Goal: Download file/media

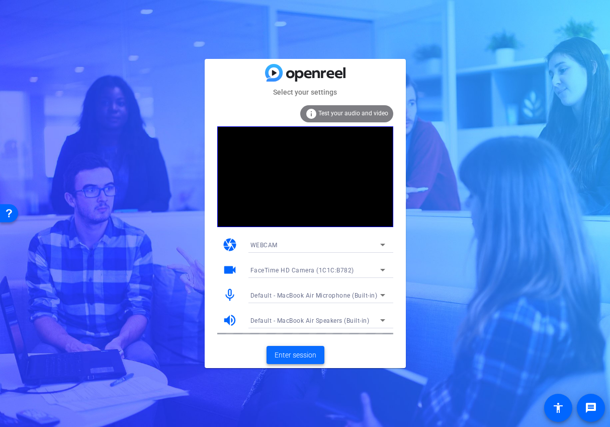
click at [308, 355] on span "Enter session" at bounding box center [296, 355] width 42 height 11
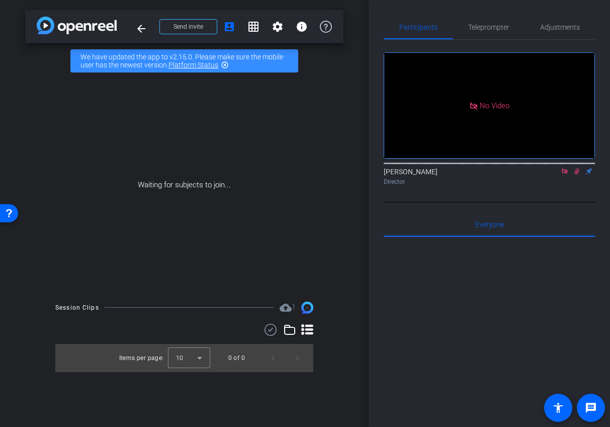
click at [567, 175] on icon at bounding box center [565, 171] width 8 height 7
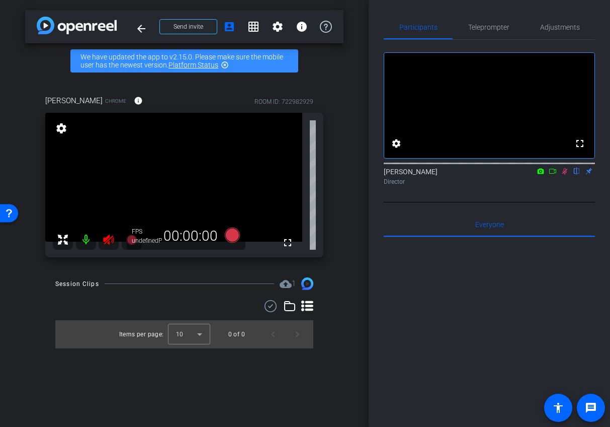
click at [565, 175] on icon at bounding box center [565, 171] width 8 height 7
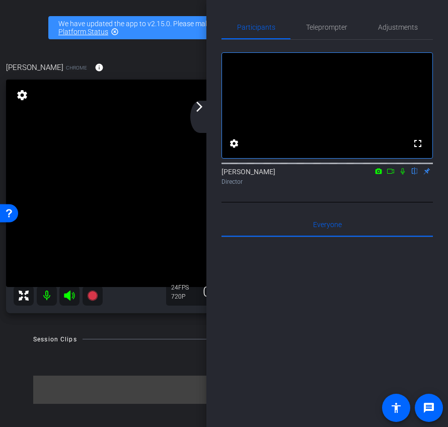
click at [200, 113] on div "arrow_back_ios_new arrow_forward_ios" at bounding box center [200, 117] width 21 height 32
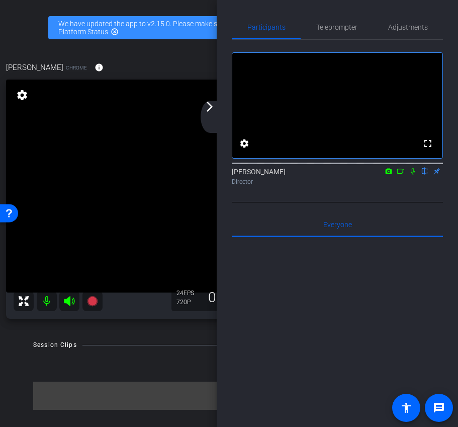
click at [206, 110] on mat-icon "arrow_forward_ios" at bounding box center [210, 107] width 12 height 12
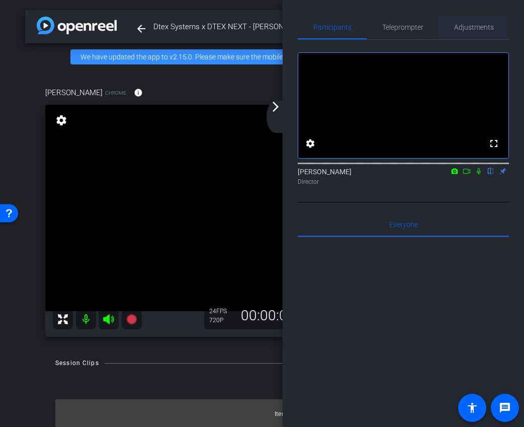
click at [465, 24] on span "Adjustments" at bounding box center [474, 27] width 40 height 7
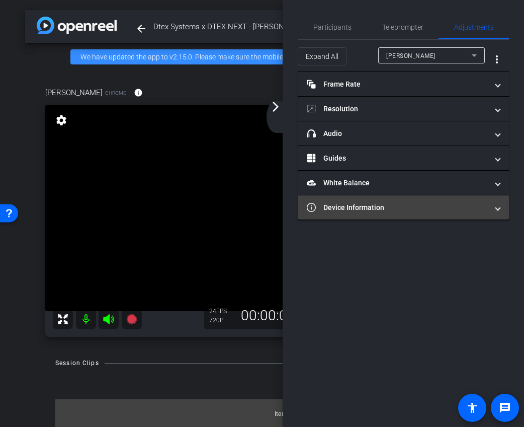
click at [358, 207] on mat-panel-title "Device Information" at bounding box center [397, 207] width 181 height 11
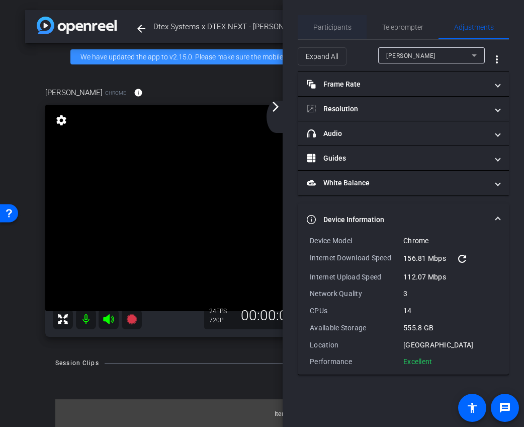
click at [331, 29] on span "Participants" at bounding box center [332, 27] width 38 height 7
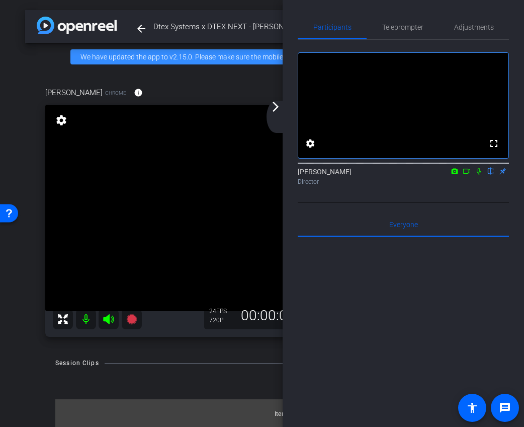
click at [274, 109] on mat-icon "arrow_forward_ios" at bounding box center [276, 107] width 12 height 12
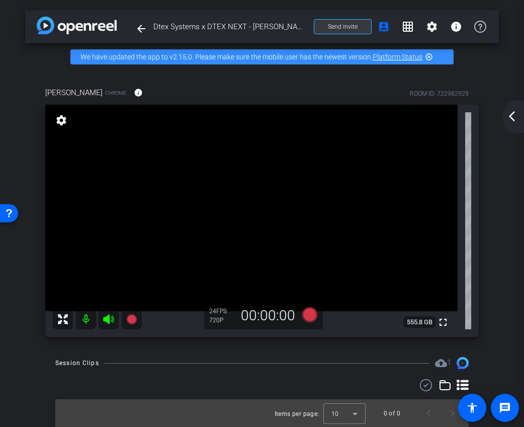
click at [354, 33] on span at bounding box center [342, 27] width 57 height 24
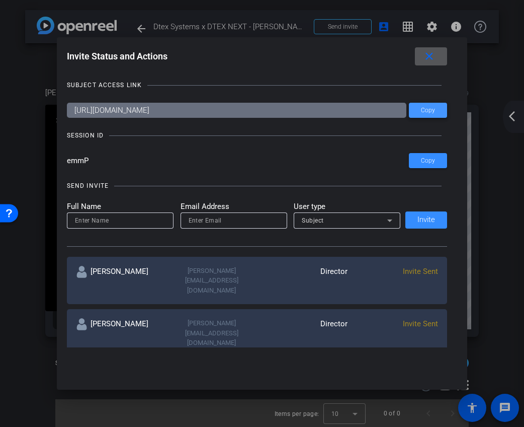
click at [425, 108] on span "Copy" at bounding box center [428, 111] width 14 height 8
click at [433, 166] on span at bounding box center [428, 160] width 38 height 24
click at [430, 55] on mat-icon "close" at bounding box center [429, 56] width 13 height 13
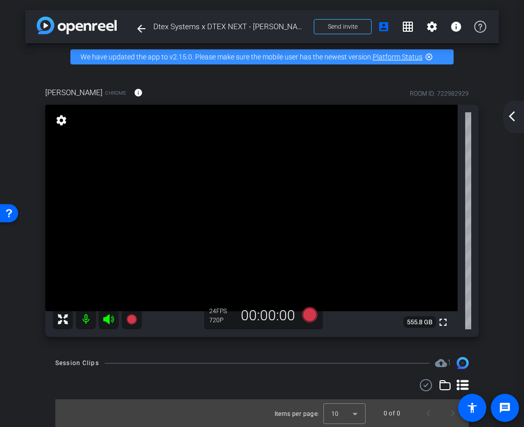
click at [430, 55] on mat-icon "close" at bounding box center [429, 56] width 13 height 13
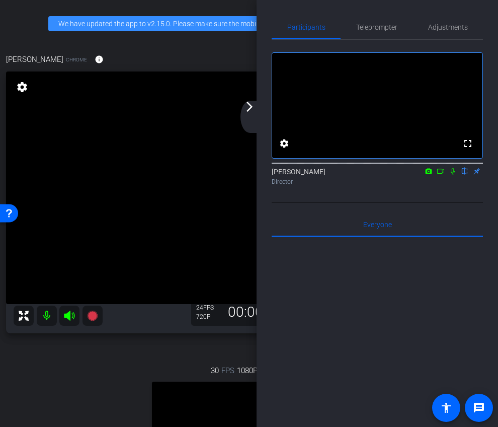
click at [254, 111] on mat-icon "arrow_forward_ios" at bounding box center [250, 107] width 12 height 12
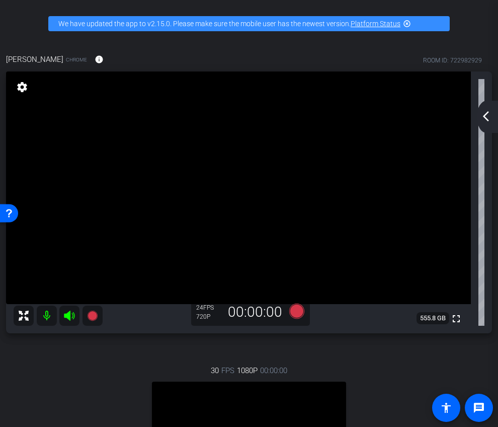
scroll to position [229, 0]
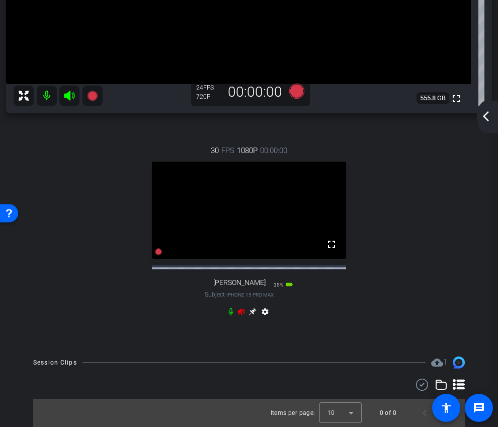
click at [239, 309] on icon at bounding box center [241, 311] width 7 height 7
click at [250, 312] on icon at bounding box center [253, 311] width 8 height 8
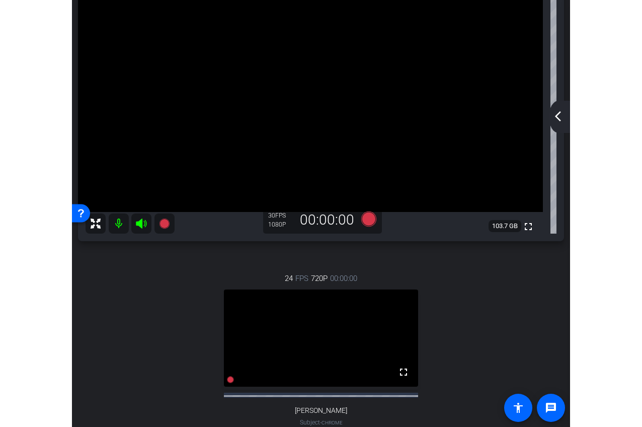
scroll to position [9, 0]
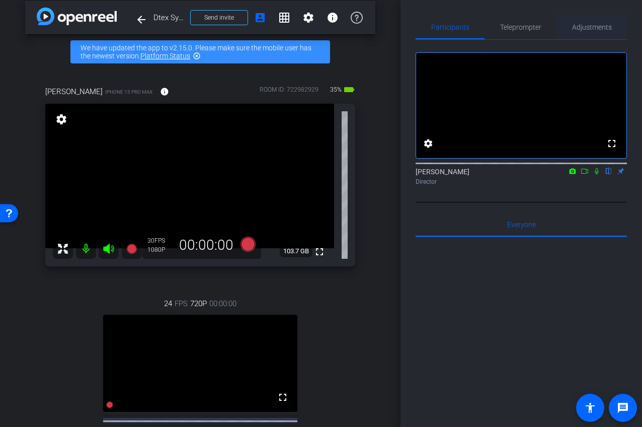
click at [588, 23] on span "Adjustments" at bounding box center [592, 27] width 40 height 24
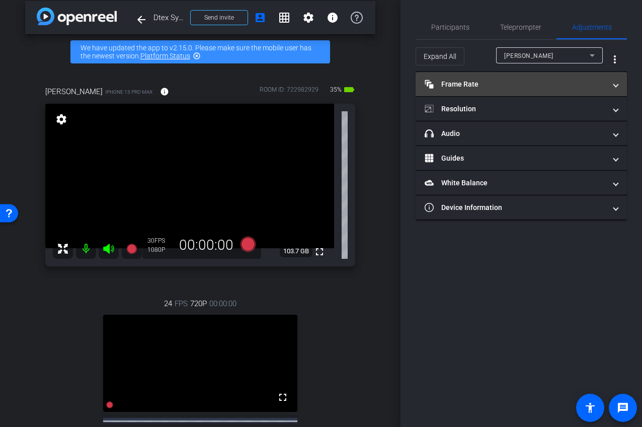
click at [547, 87] on mat-panel-title "Frame Rate Frame Rate" at bounding box center [515, 84] width 181 height 11
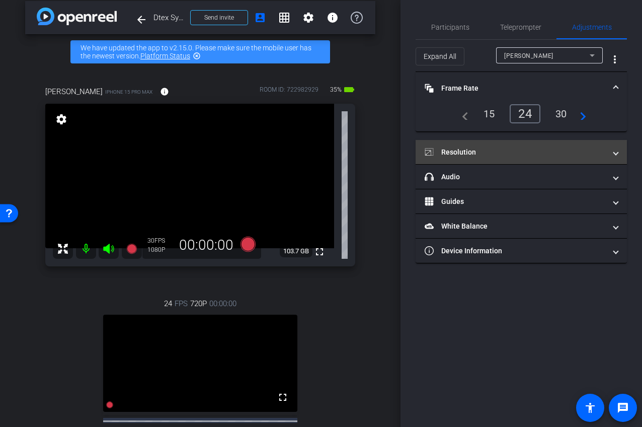
click at [507, 151] on mat-panel-title "Resolution" at bounding box center [515, 152] width 181 height 11
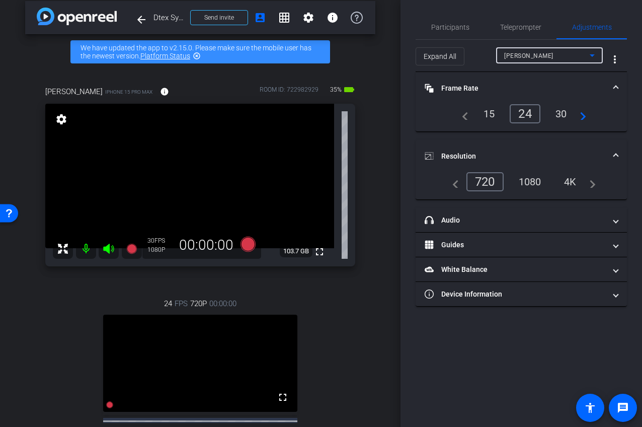
click at [542, 50] on div "Jaclyn Curtin" at bounding box center [547, 55] width 86 height 13
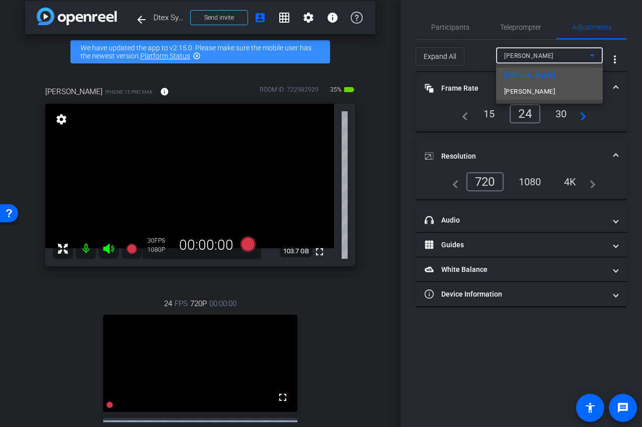
click at [535, 96] on span "[PERSON_NAME]" at bounding box center [529, 92] width 51 height 12
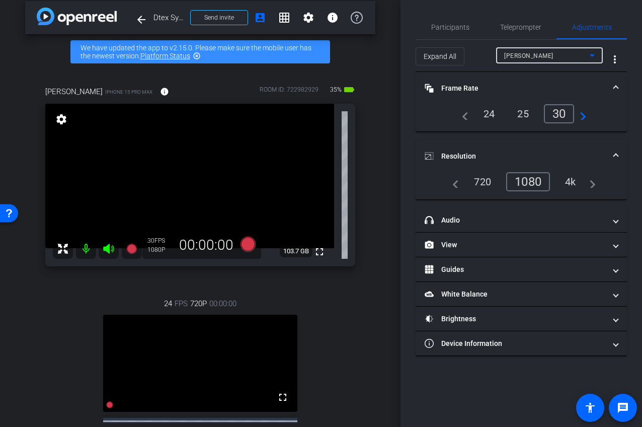
click at [484, 111] on div "24" at bounding box center [489, 113] width 27 height 17
click at [493, 151] on mat-panel-title "Resolution" at bounding box center [515, 156] width 181 height 11
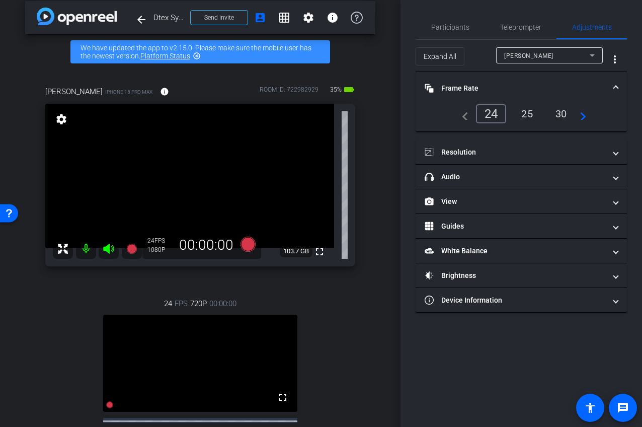
click at [486, 71] on div "Expand All Mike Studeman more_vert" at bounding box center [521, 59] width 211 height 25
click at [488, 87] on mat-panel-title "Frame Rate Frame Rate" at bounding box center [515, 88] width 181 height 11
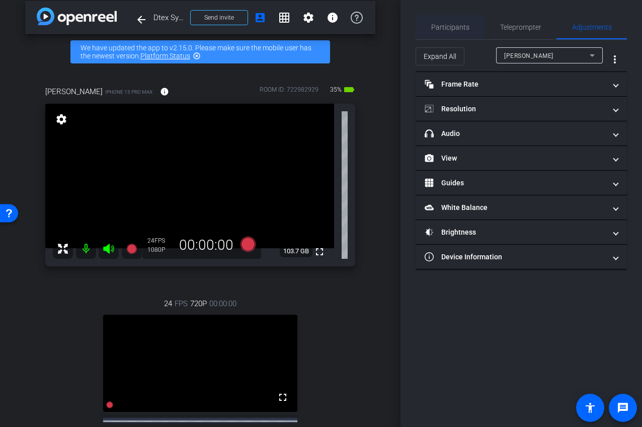
click at [449, 28] on span "Participants" at bounding box center [450, 27] width 38 height 7
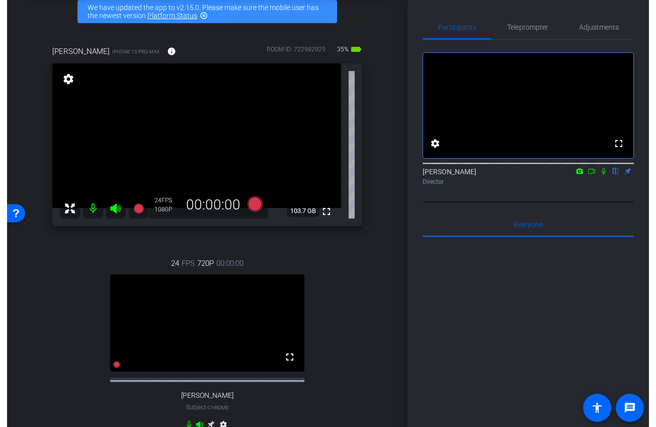
scroll to position [25, 0]
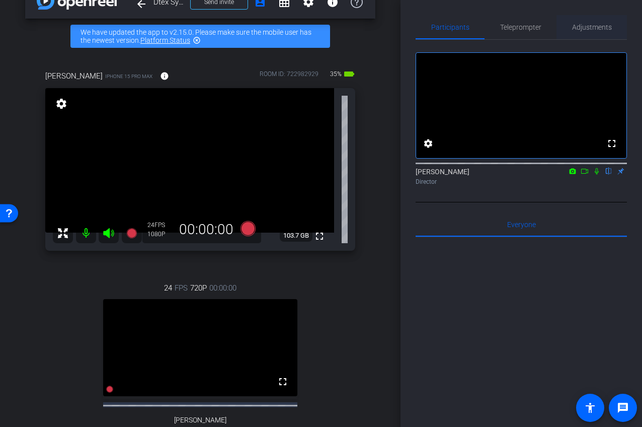
click at [586, 29] on span "Adjustments" at bounding box center [592, 27] width 40 height 7
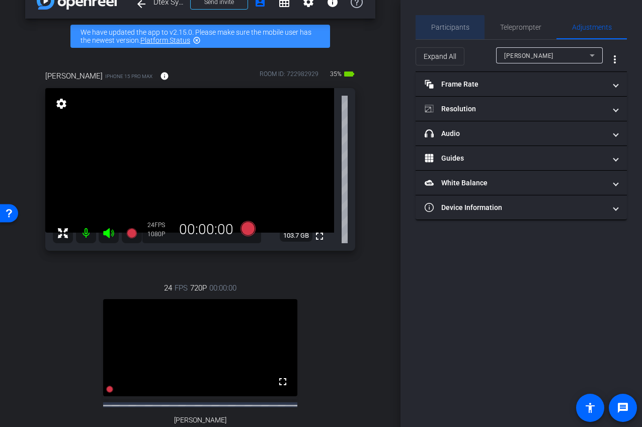
click at [450, 30] on span "Participants" at bounding box center [450, 27] width 38 height 7
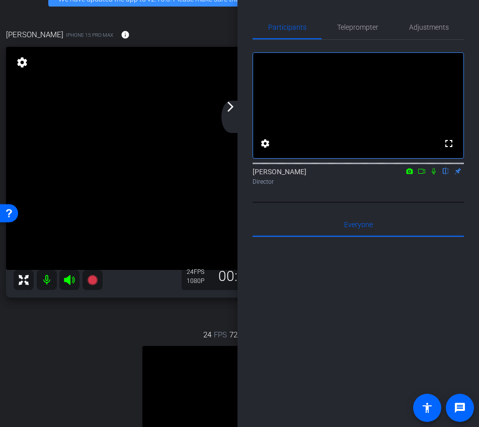
click at [233, 108] on mat-icon "arrow_forward_ios" at bounding box center [230, 107] width 12 height 12
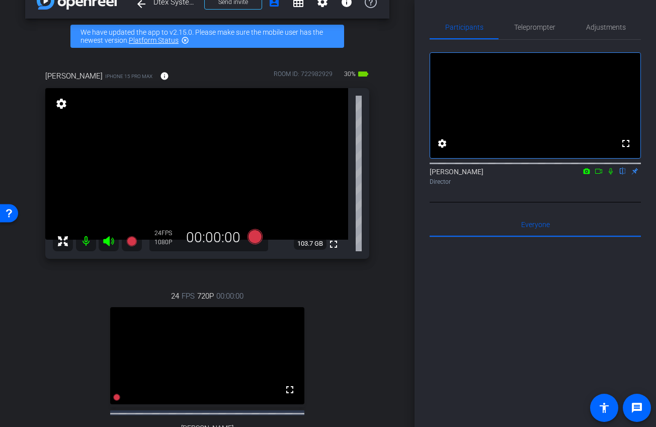
click at [600, 174] on icon at bounding box center [598, 171] width 7 height 5
click at [610, 175] on icon at bounding box center [611, 171] width 8 height 7
click at [602, 175] on icon at bounding box center [599, 171] width 8 height 7
click at [263, 238] on icon at bounding box center [255, 236] width 24 height 18
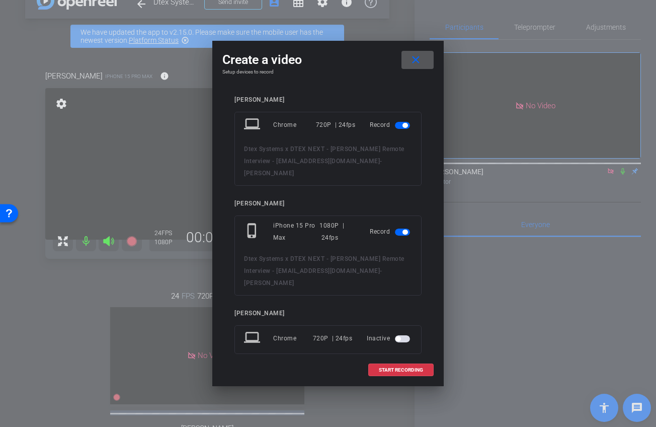
click at [398, 128] on span "button" at bounding box center [402, 125] width 15 height 7
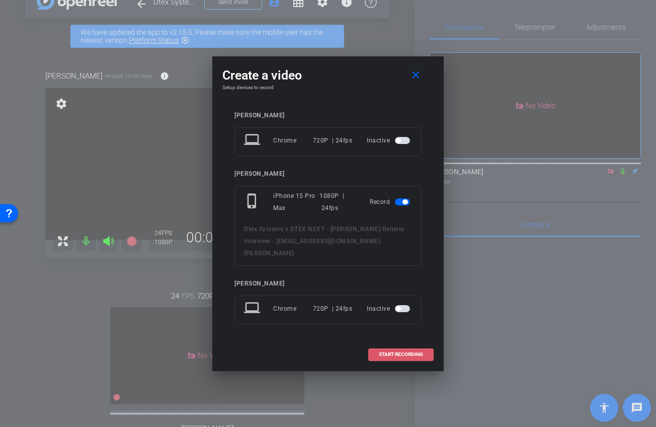
click at [389, 352] on span "START RECORDING" at bounding box center [401, 354] width 44 height 5
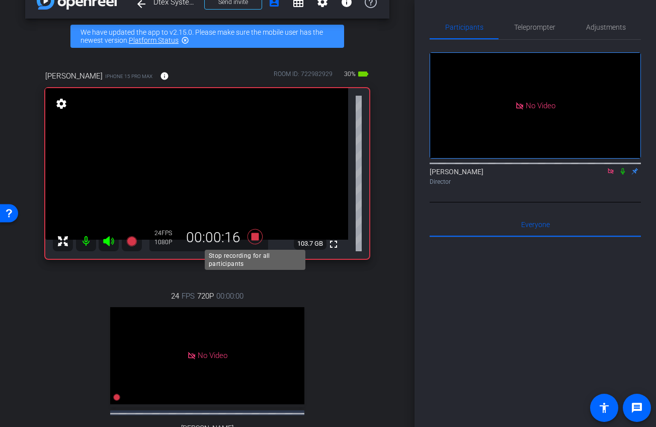
click at [257, 234] on icon at bounding box center [255, 235] width 15 height 15
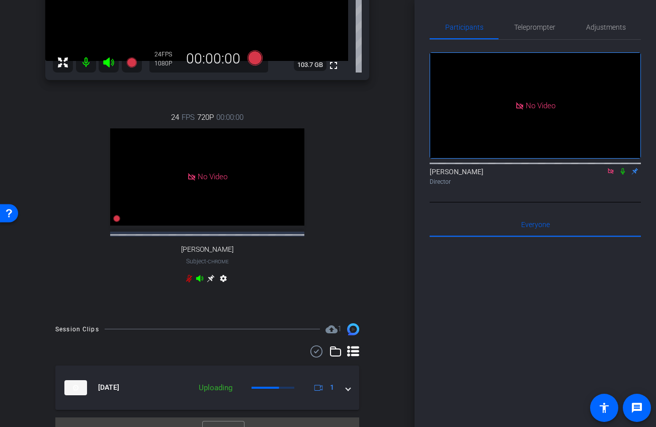
scroll to position [209, 0]
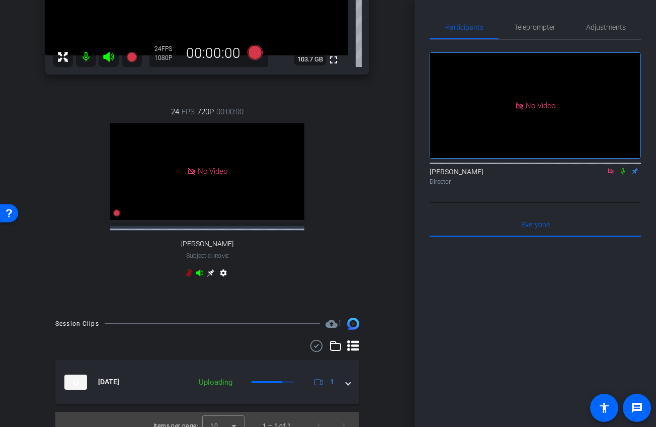
click at [610, 175] on icon at bounding box center [623, 171] width 4 height 7
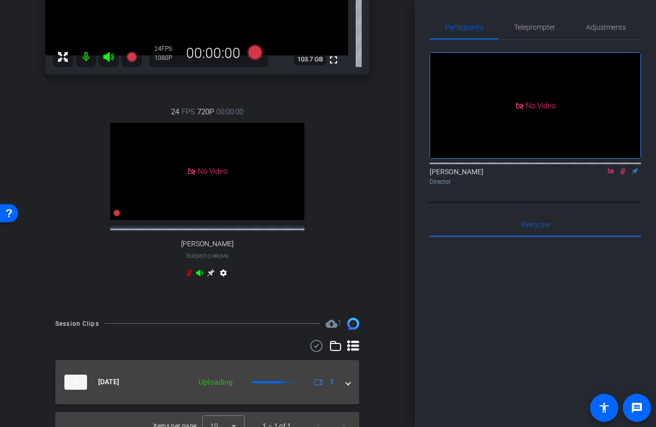
click at [356, 389] on mat-expansion-panel-header "Sep 17, 2025 Uploading 1" at bounding box center [207, 382] width 304 height 44
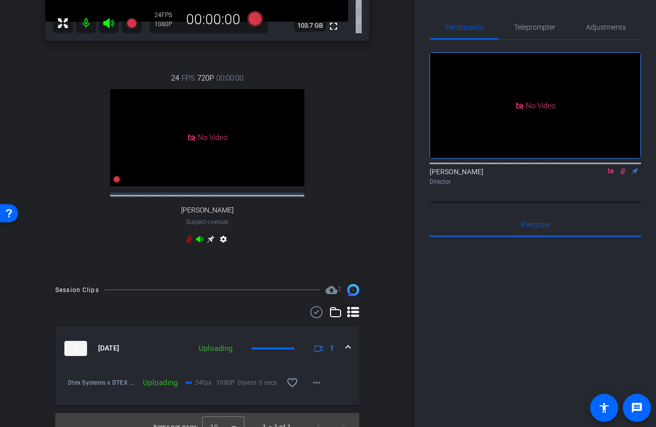
scroll to position [244, 0]
click at [323, 391] on span at bounding box center [316, 381] width 24 height 24
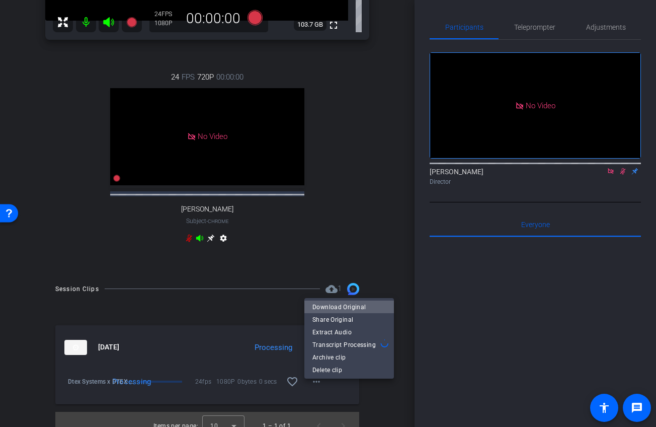
click at [349, 303] on span "Download Original" at bounding box center [348, 307] width 73 height 12
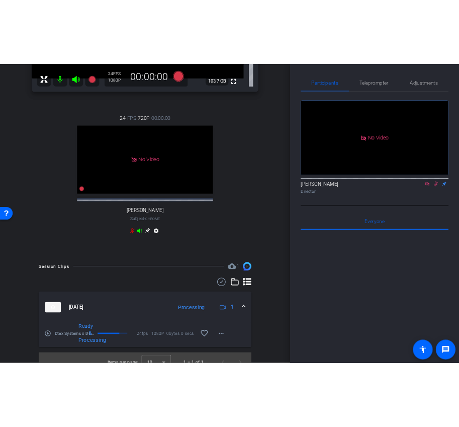
scroll to position [0, 0]
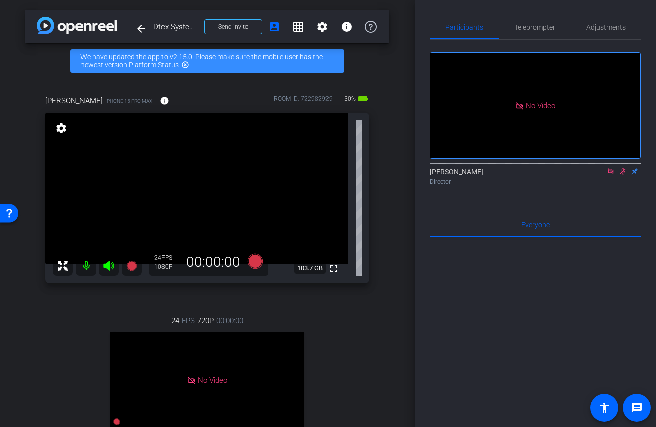
click at [610, 175] on icon at bounding box center [623, 171] width 6 height 7
click at [610, 175] on icon at bounding box center [611, 171] width 8 height 7
click at [598, 175] on icon at bounding box center [599, 171] width 8 height 7
click at [252, 262] on icon at bounding box center [255, 260] width 15 height 15
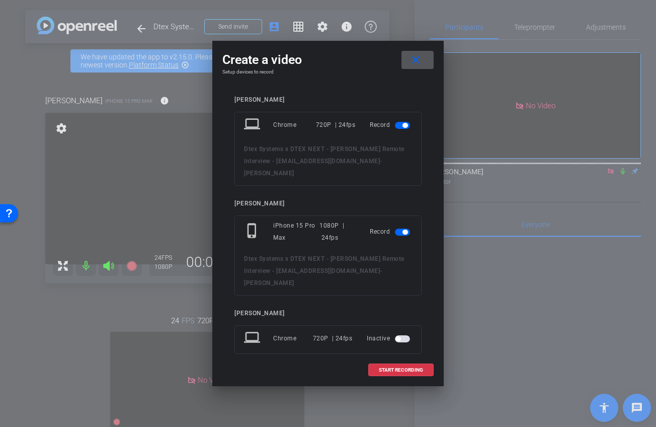
click at [400, 128] on span "button" at bounding box center [402, 125] width 15 height 7
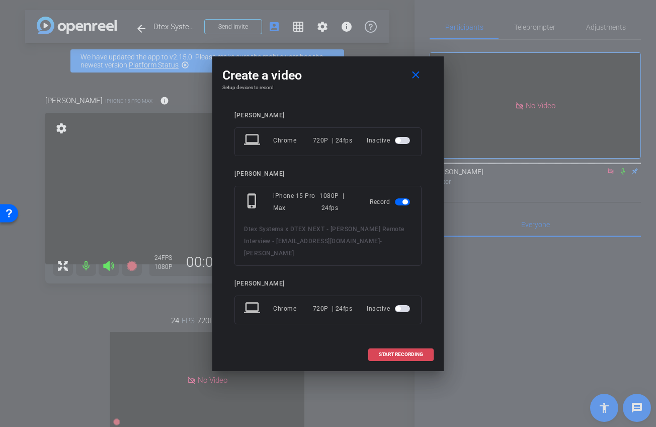
click at [391, 352] on span "START RECORDING" at bounding box center [401, 354] width 44 height 5
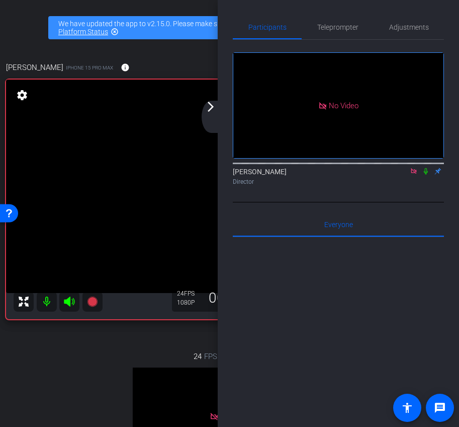
click at [424, 175] on icon at bounding box center [426, 171] width 8 height 7
click at [212, 118] on div "arrow_back_ios_new arrow_forward_ios" at bounding box center [212, 117] width 21 height 32
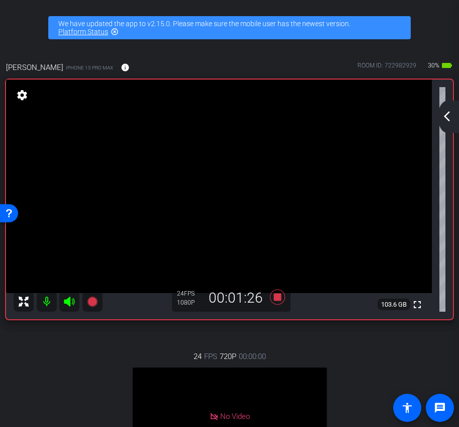
click at [450, 118] on mat-icon "arrow_back_ios_new" at bounding box center [447, 116] width 12 height 12
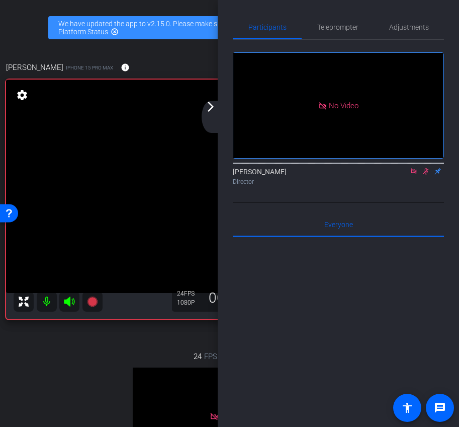
click at [338, 186] on div "Director" at bounding box center [338, 181] width 211 height 9
click at [429, 175] on icon at bounding box center [426, 171] width 8 height 7
click at [427, 175] on icon at bounding box center [426, 171] width 4 height 7
click at [217, 107] on div "arrow_back_ios_new arrow_forward_ios" at bounding box center [212, 117] width 21 height 32
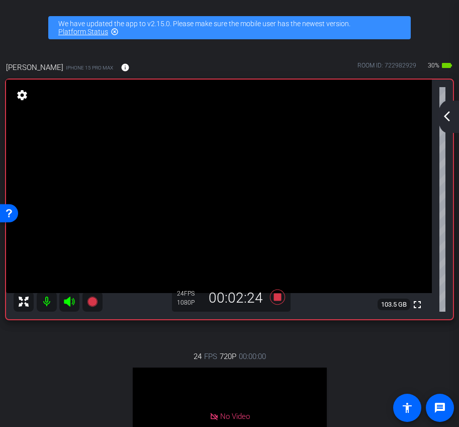
click at [448, 115] on mat-icon "arrow_back_ios_new" at bounding box center [447, 116] width 12 height 12
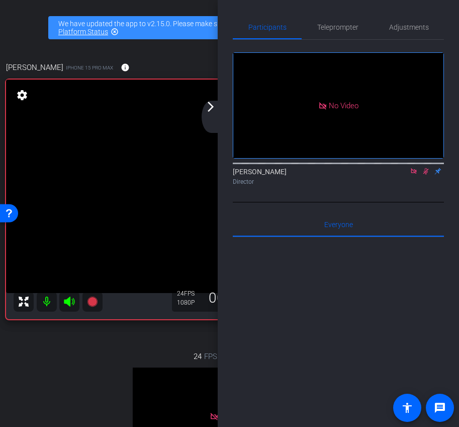
click at [421, 186] on div "Director" at bounding box center [338, 181] width 211 height 9
click at [424, 175] on icon at bounding box center [427, 171] width 6 height 7
click at [424, 175] on icon at bounding box center [426, 171] width 8 height 7
click at [428, 175] on icon at bounding box center [426, 171] width 8 height 7
click at [427, 175] on icon at bounding box center [426, 171] width 4 height 7
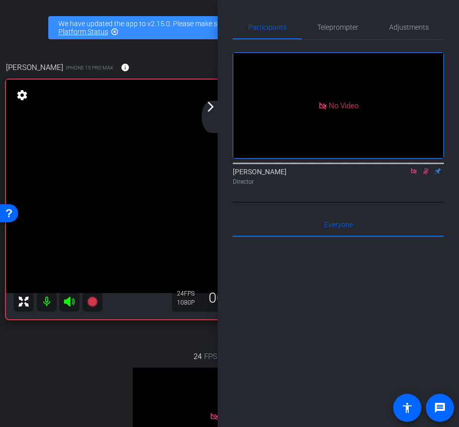
click at [430, 186] on div "Director" at bounding box center [338, 181] width 211 height 9
click at [426, 175] on icon at bounding box center [427, 171] width 6 height 7
click at [426, 175] on icon at bounding box center [426, 171] width 4 height 7
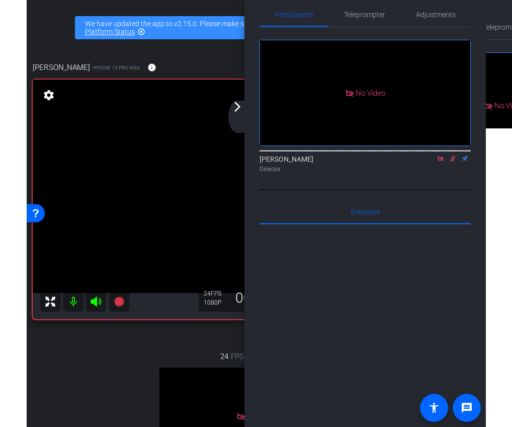
scroll to position [11, 0]
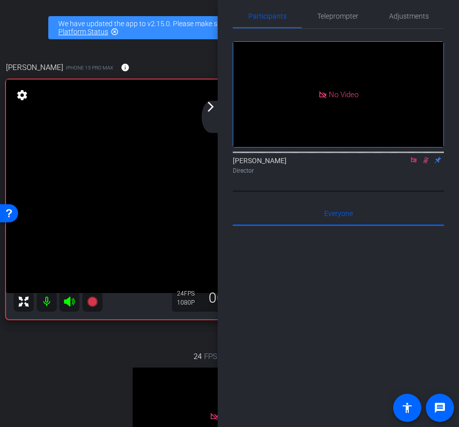
click at [426, 155] on div at bounding box center [338, 151] width 211 height 8
click at [426, 164] on icon at bounding box center [426, 159] width 8 height 7
click at [426, 164] on icon at bounding box center [426, 160] width 4 height 7
click at [425, 178] on div "Ariam Eqbe Director" at bounding box center [338, 162] width 211 height 31
click at [427, 164] on icon at bounding box center [427, 160] width 6 height 7
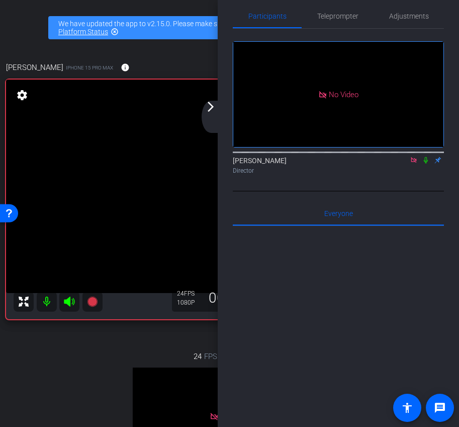
click at [424, 164] on icon at bounding box center [426, 159] width 8 height 7
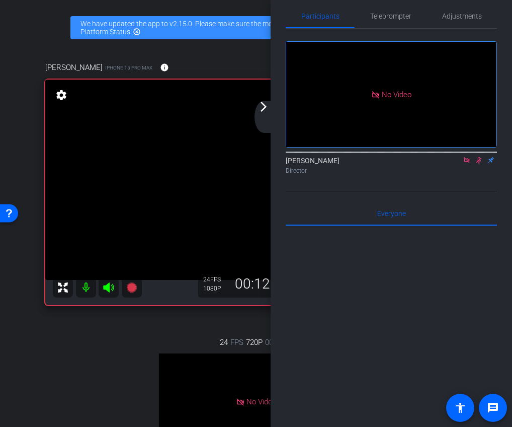
click at [446, 191] on div "No Video Ariam Eqbe Director" at bounding box center [391, 110] width 211 height 163
click at [458, 191] on div "No Video Ariam Eqbe Director" at bounding box center [391, 110] width 211 height 163
click at [476, 165] on mat-icon at bounding box center [479, 159] width 12 height 9
click at [267, 113] on div "arrow_back_ios_new arrow_forward_ios" at bounding box center [265, 117] width 21 height 32
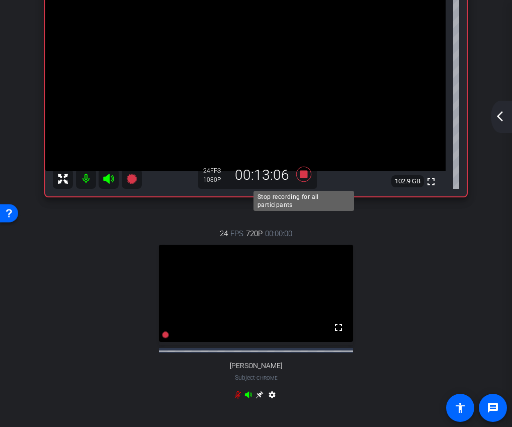
scroll to position [104, 0]
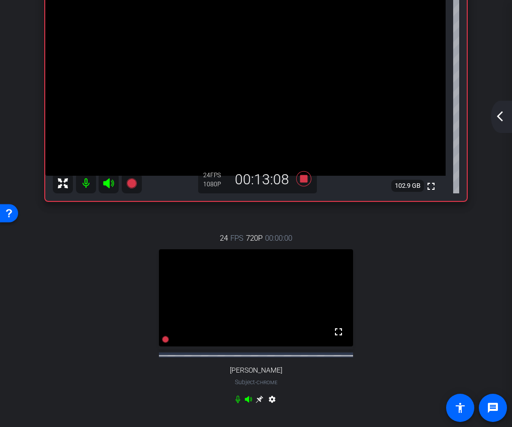
click at [496, 115] on mat-icon "arrow_back_ios_new" at bounding box center [500, 116] width 12 height 12
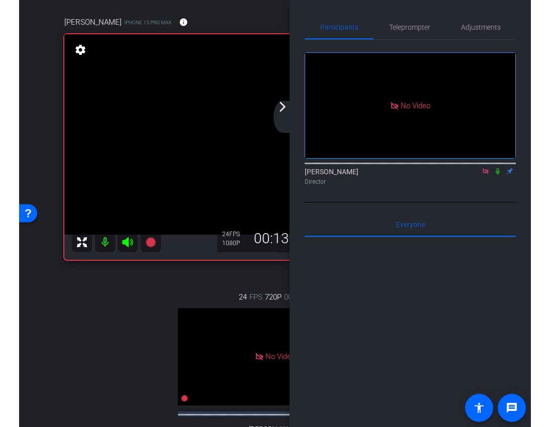
scroll to position [44, 0]
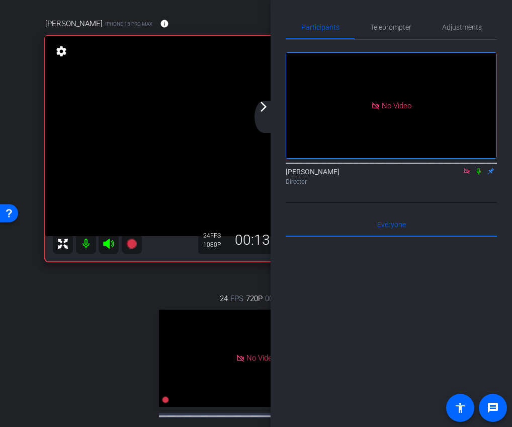
click at [479, 175] on icon at bounding box center [479, 171] width 4 height 7
click at [478, 175] on icon at bounding box center [479, 171] width 8 height 7
click at [468, 174] on icon at bounding box center [467, 171] width 6 height 6
click at [265, 101] on mat-icon "arrow_forward_ios" at bounding box center [264, 107] width 12 height 12
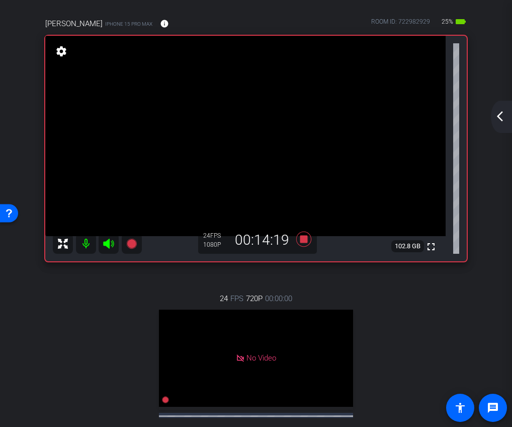
click at [303, 239] on icon at bounding box center [303, 238] width 15 height 15
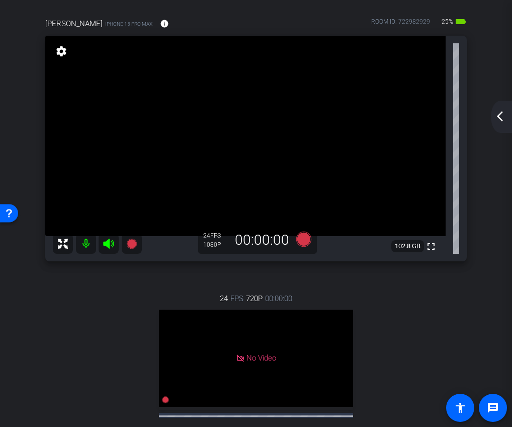
click at [499, 120] on mat-icon "arrow_back_ios_new" at bounding box center [500, 116] width 12 height 12
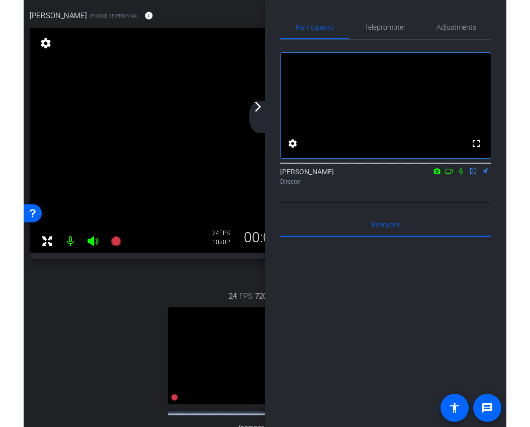
scroll to position [52, 0]
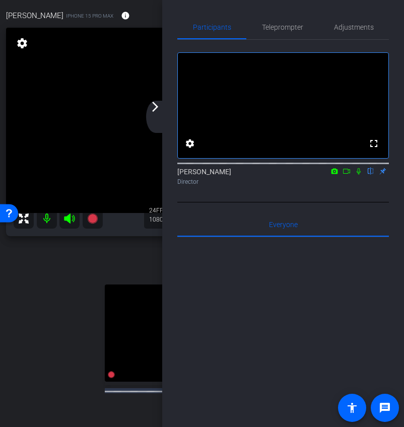
click at [151, 110] on mat-icon "arrow_forward_ios" at bounding box center [155, 107] width 12 height 12
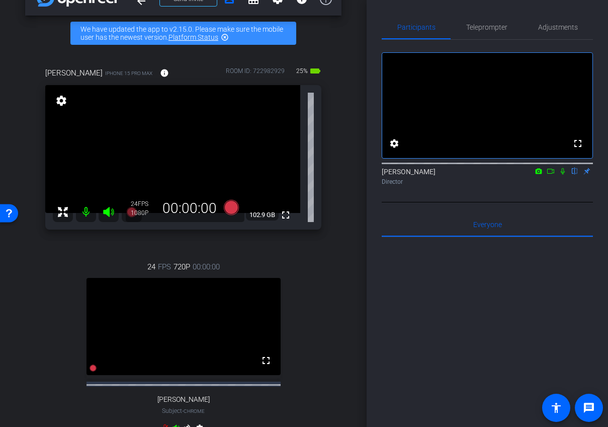
scroll to position [11, 0]
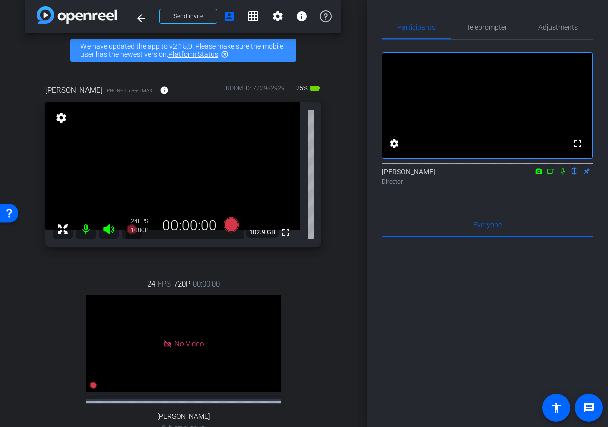
click at [550, 175] on icon at bounding box center [551, 171] width 8 height 7
click at [577, 175] on icon at bounding box center [575, 171] width 8 height 7
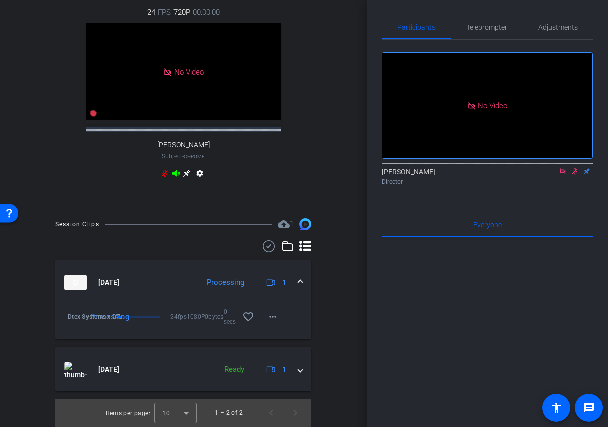
scroll to position [291, 0]
click at [264, 316] on span at bounding box center [273, 316] width 24 height 24
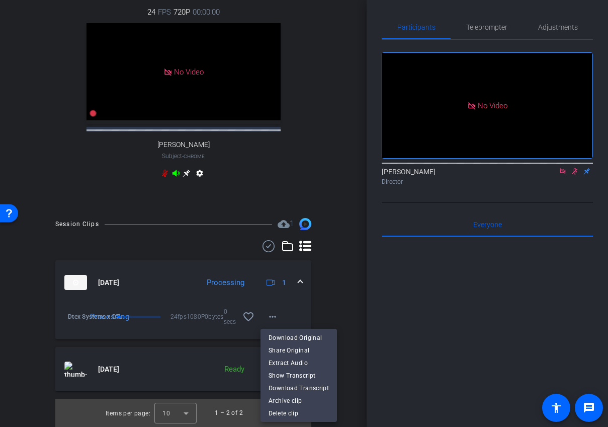
click at [338, 180] on div at bounding box center [304, 213] width 608 height 427
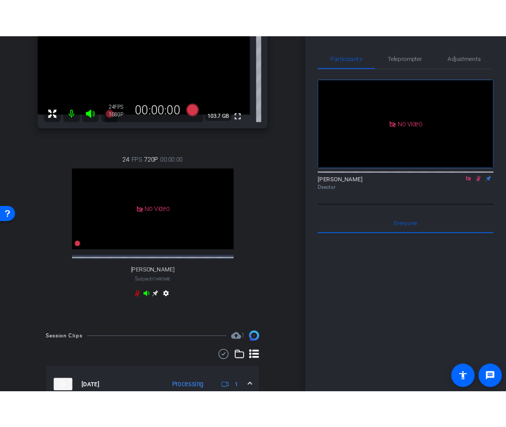
scroll to position [0, 0]
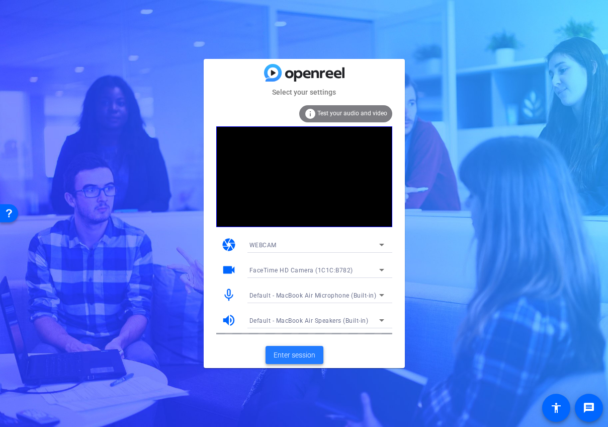
click at [295, 357] on span "Enter session" at bounding box center [295, 355] width 42 height 11
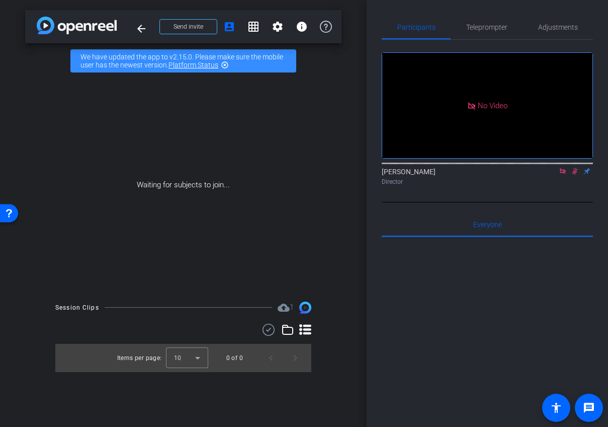
click at [561, 175] on icon at bounding box center [563, 171] width 8 height 7
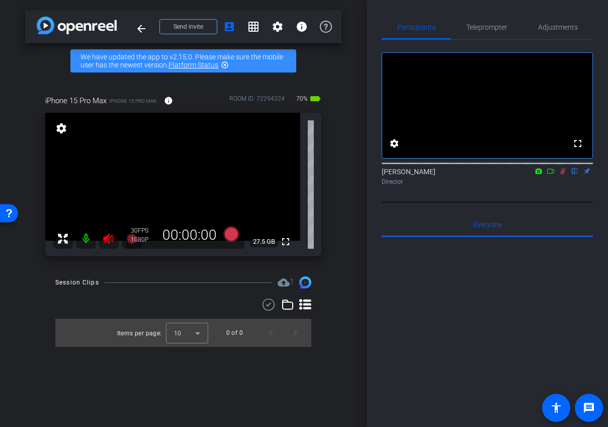
click at [560, 175] on icon at bounding box center [563, 171] width 8 height 7
click at [106, 242] on icon at bounding box center [109, 238] width 12 height 12
click at [548, 33] on span "Adjustments" at bounding box center [558, 27] width 40 height 24
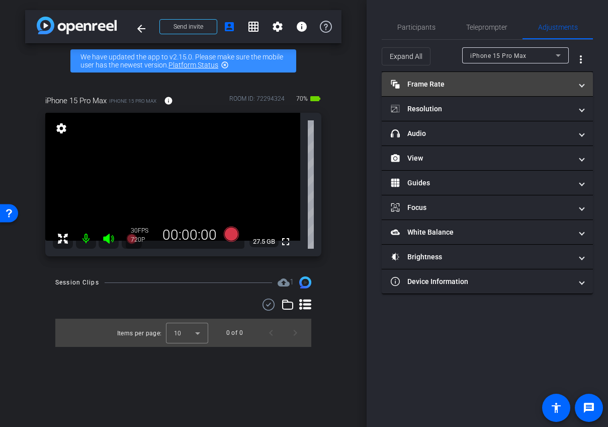
click at [492, 88] on mat-panel-title "Frame Rate Frame Rate" at bounding box center [481, 84] width 181 height 11
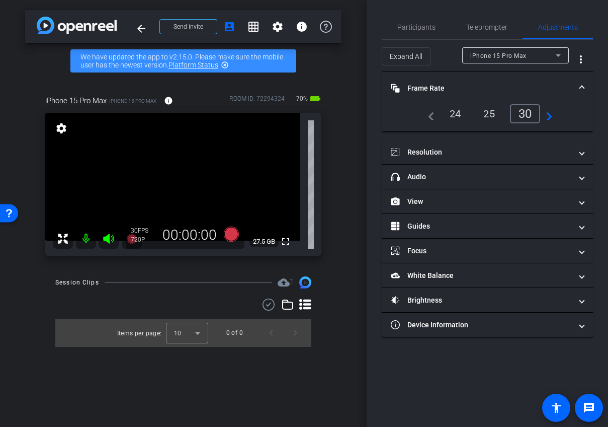
click at [457, 117] on div "24" at bounding box center [455, 113] width 27 height 17
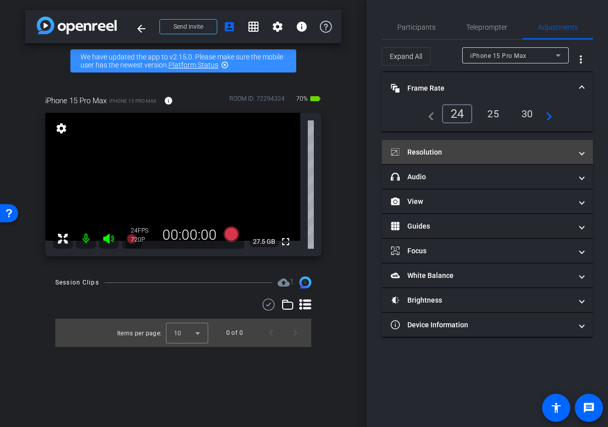
click at [460, 142] on mat-expansion-panel-header "Resolution" at bounding box center [487, 152] width 211 height 24
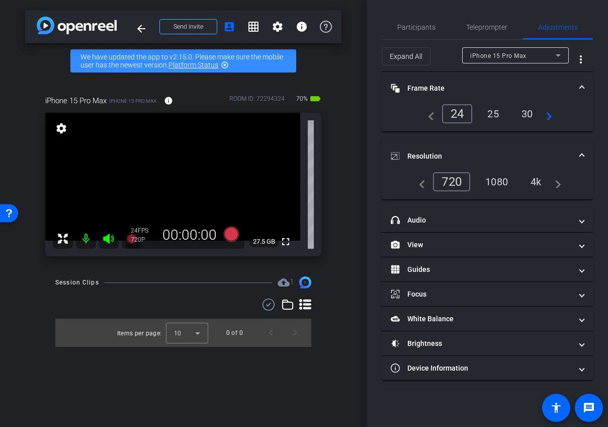
click at [489, 184] on div "1080" at bounding box center [497, 181] width 38 height 17
click at [511, 143] on mat-expansion-panel-header "Resolution" at bounding box center [487, 156] width 211 height 32
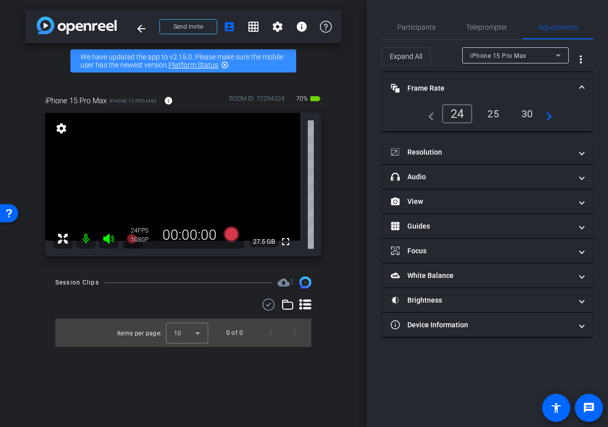
click at [494, 84] on mat-panel-title "Frame Rate Frame Rate" at bounding box center [481, 88] width 181 height 11
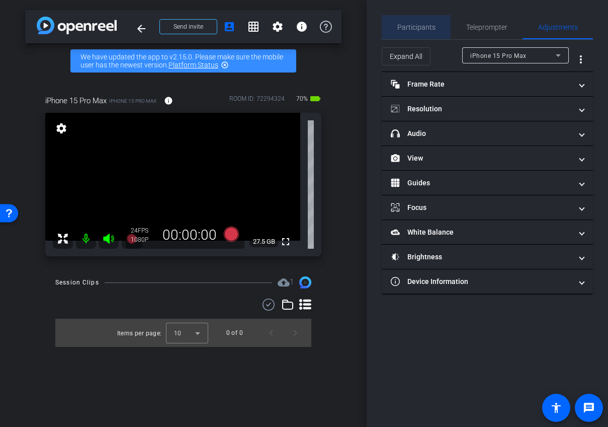
click at [415, 25] on span "Participants" at bounding box center [416, 27] width 38 height 7
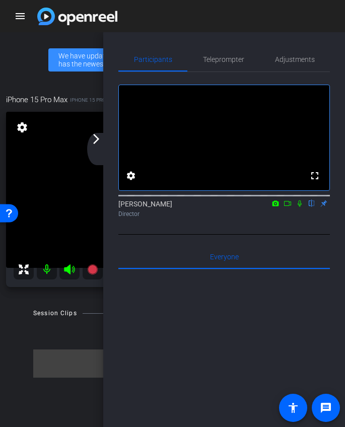
click at [97, 141] on mat-icon "arrow_forward_ios" at bounding box center [96, 139] width 12 height 12
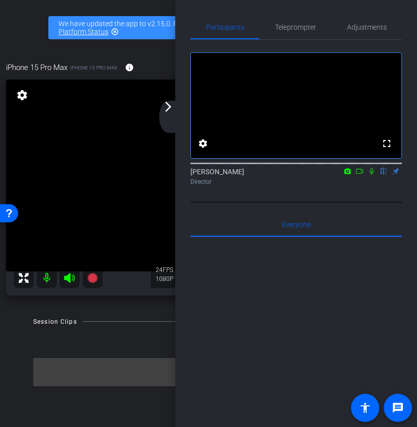
click at [167, 114] on div "arrow_back_ios_new arrow_forward_ios" at bounding box center [169, 117] width 21 height 32
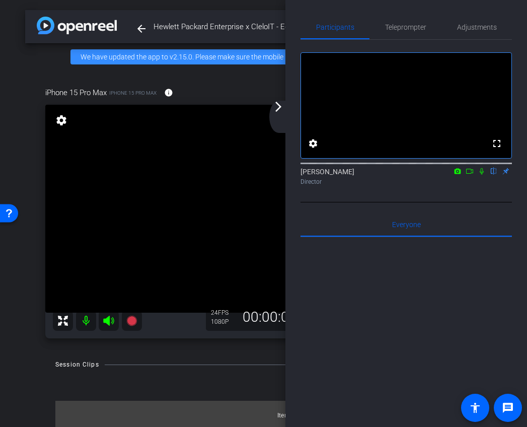
click at [275, 104] on mat-icon "arrow_forward_ios" at bounding box center [278, 107] width 12 height 12
click at [287, 115] on div "arrow_back_ios_new arrow_forward_ios" at bounding box center [278, 117] width 21 height 32
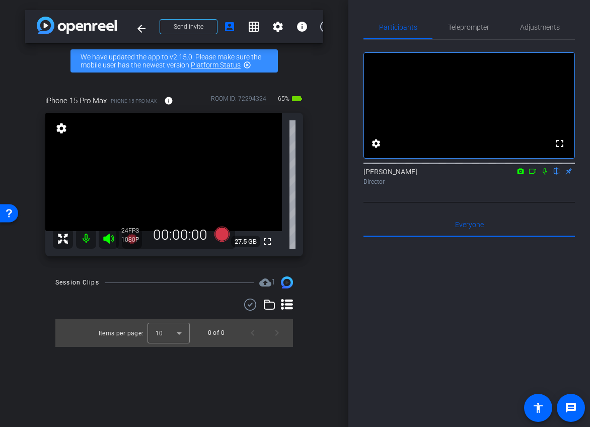
click at [532, 175] on icon at bounding box center [532, 171] width 8 height 7
click at [547, 175] on icon at bounding box center [544, 171] width 8 height 7
click at [533, 175] on icon at bounding box center [532, 171] width 8 height 7
click at [219, 234] on icon at bounding box center [221, 233] width 15 height 15
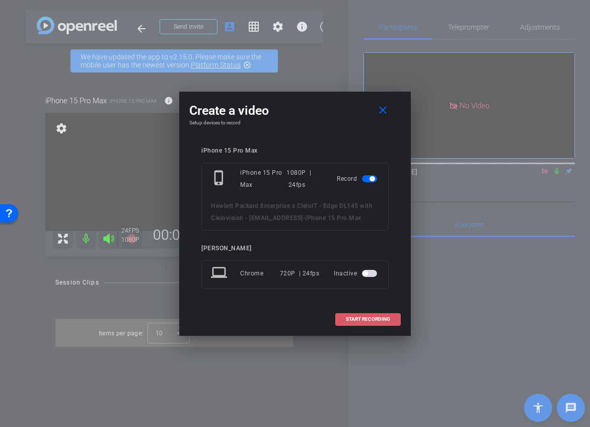
click at [363, 319] on span "START RECORDING" at bounding box center [368, 318] width 44 height 5
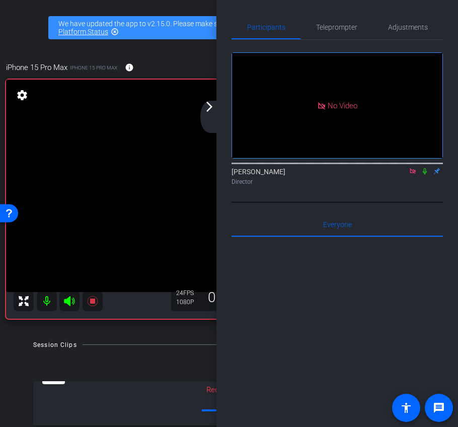
click at [208, 106] on mat-icon "arrow_forward_ios" at bounding box center [209, 107] width 12 height 12
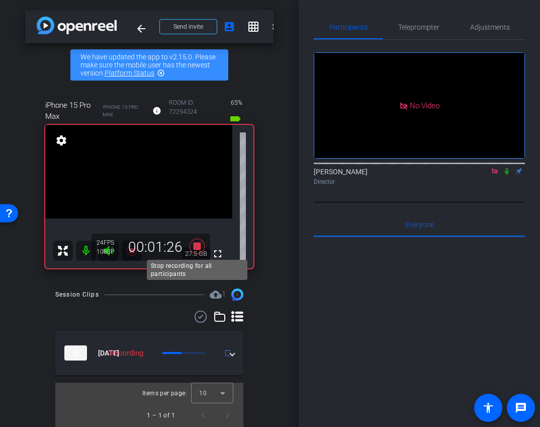
click at [196, 238] on icon at bounding box center [197, 245] width 15 height 15
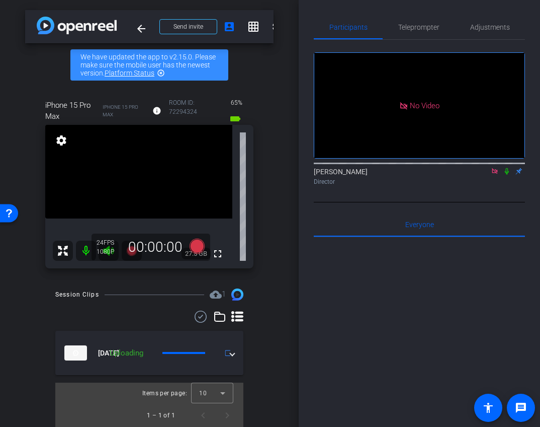
click at [507, 175] on icon at bounding box center [507, 171] width 8 height 7
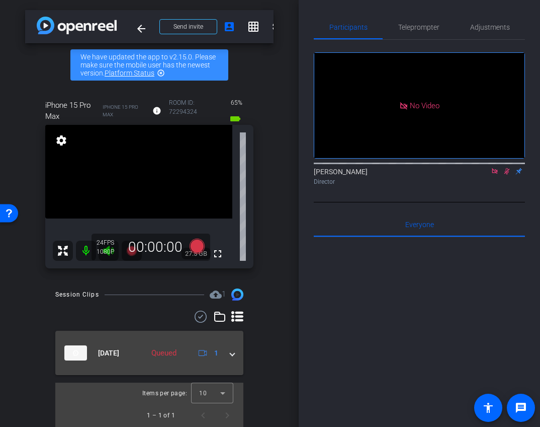
click at [236, 355] on mat-expansion-panel-header "Sep 17, 2025 Queued 1" at bounding box center [149, 353] width 188 height 44
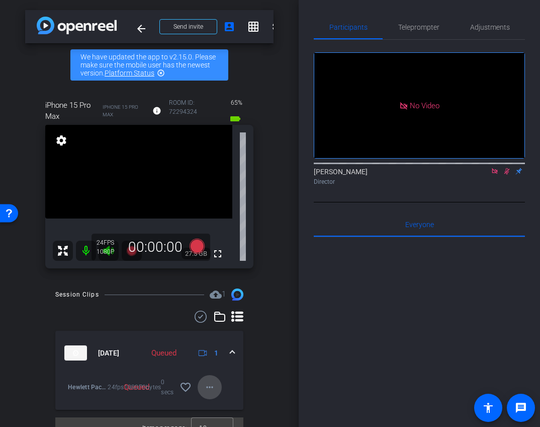
click at [211, 392] on mat-icon "more_horiz" at bounding box center [210, 387] width 12 height 12
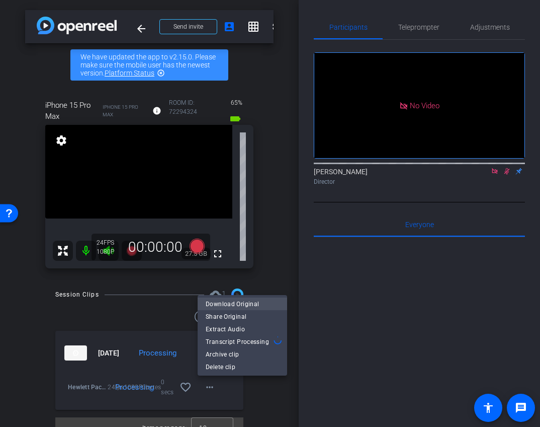
click at [235, 302] on span "Download Original" at bounding box center [242, 303] width 73 height 12
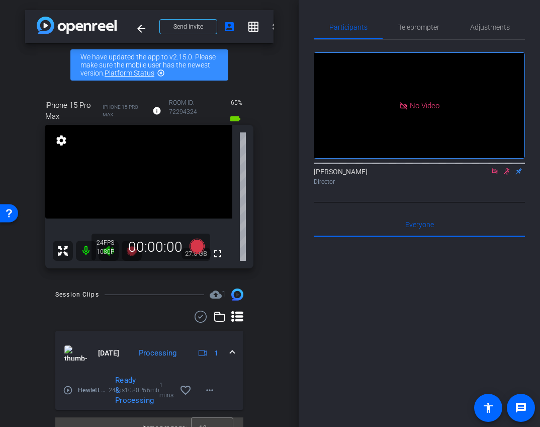
click at [507, 175] on icon at bounding box center [508, 171] width 6 height 7
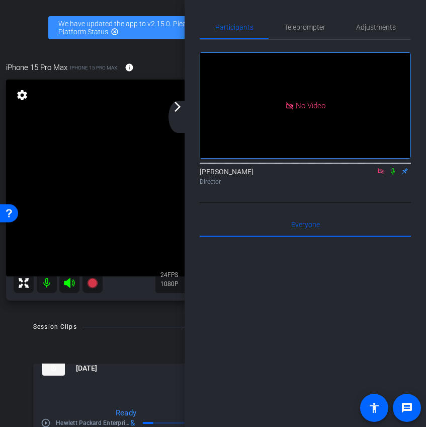
click at [183, 111] on mat-icon "arrow_forward_ios" at bounding box center [178, 107] width 12 height 12
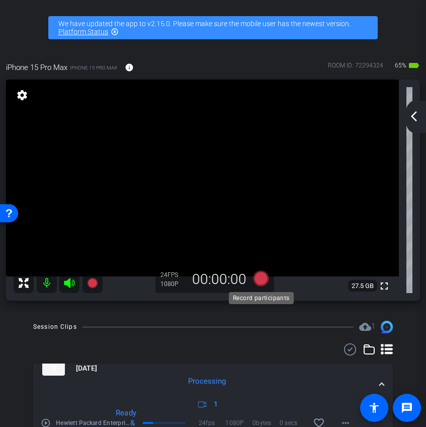
click at [259, 278] on icon at bounding box center [260, 278] width 15 height 15
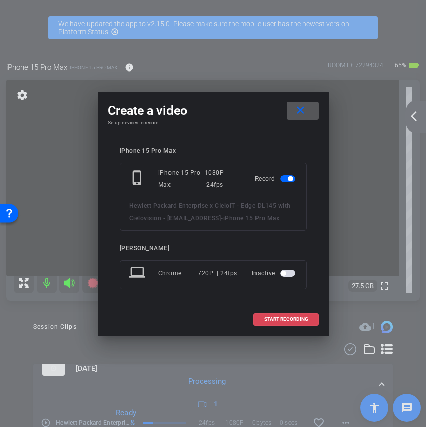
click at [285, 323] on span at bounding box center [286, 319] width 64 height 24
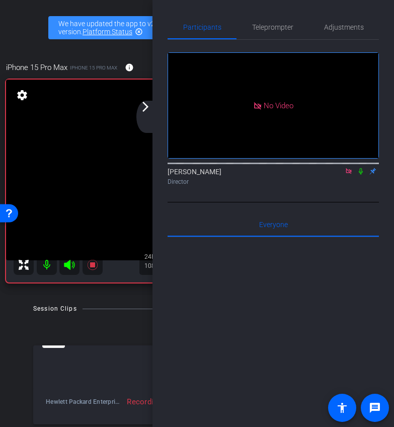
click at [138, 107] on div "arrow_back_ios_new arrow_forward_ios" at bounding box center [146, 117] width 21 height 32
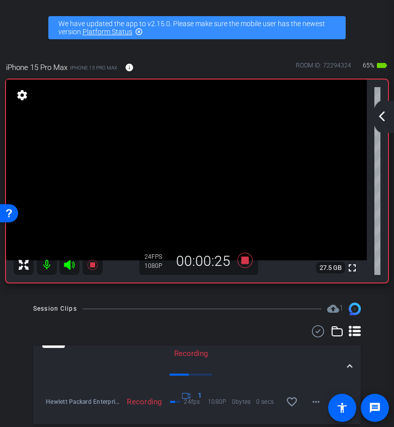
click at [381, 111] on mat-icon "arrow_back_ios_new" at bounding box center [382, 116] width 12 height 12
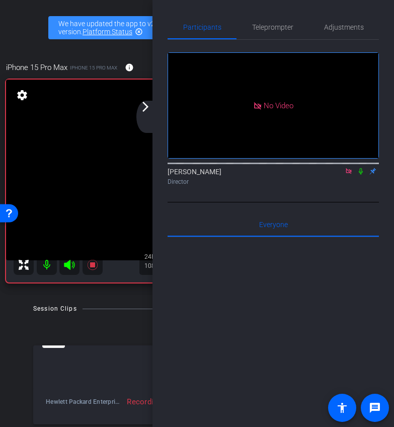
click at [362, 175] on icon at bounding box center [361, 171] width 8 height 7
click at [143, 112] on mat-icon "arrow_forward_ios" at bounding box center [145, 107] width 12 height 12
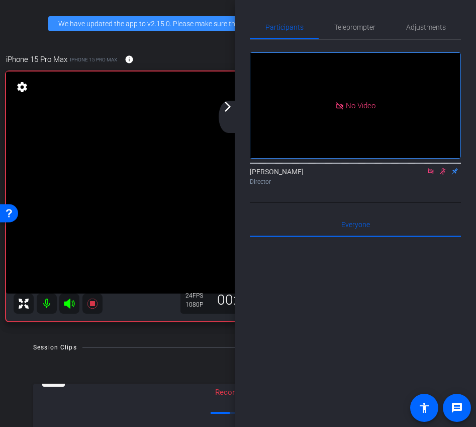
click at [443, 175] on icon at bounding box center [443, 171] width 8 height 7
click at [445, 175] on icon at bounding box center [443, 171] width 8 height 7
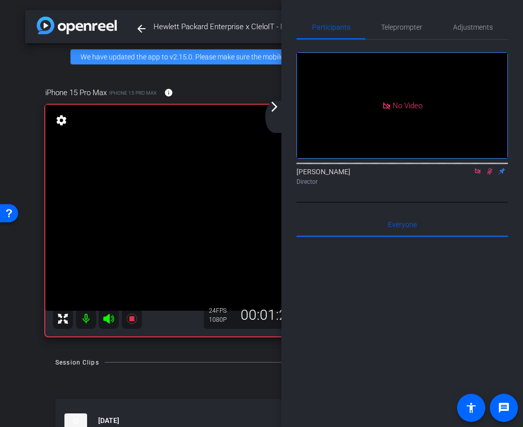
click at [489, 175] on icon at bounding box center [490, 171] width 8 height 7
click at [274, 114] on div "arrow_back_ios_new arrow_forward_ios" at bounding box center [275, 117] width 21 height 32
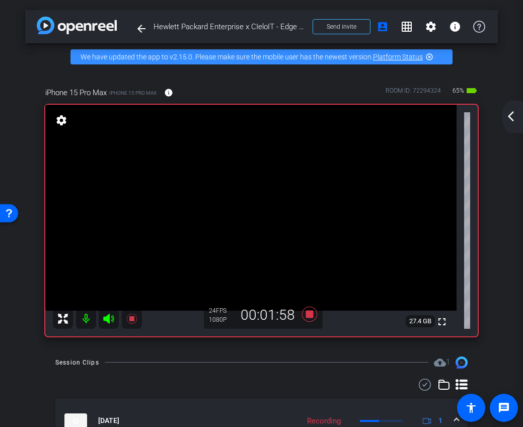
click at [510, 110] on div "arrow_back_ios_new arrow_forward_ios" at bounding box center [512, 117] width 21 height 32
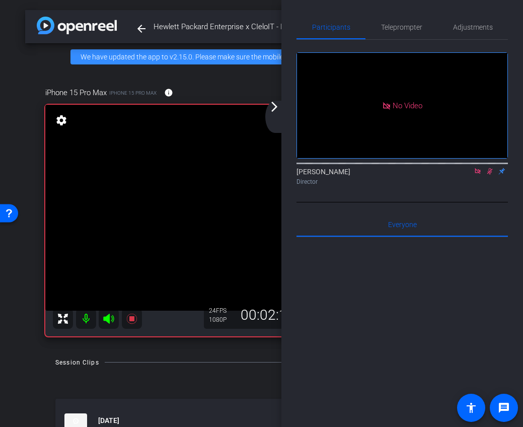
click at [489, 175] on icon at bounding box center [490, 171] width 8 height 7
click at [273, 109] on mat-icon "arrow_forward_ios" at bounding box center [274, 107] width 12 height 12
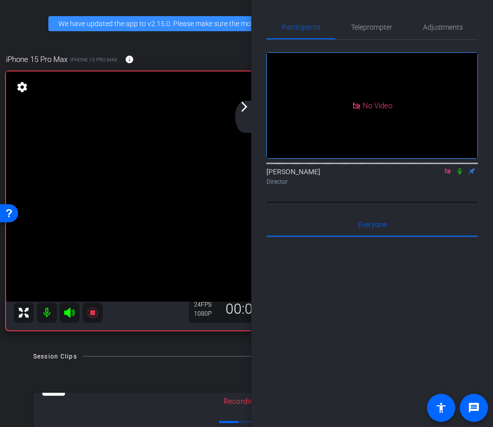
click at [239, 115] on div "arrow_back_ios_new arrow_forward_ios" at bounding box center [245, 117] width 21 height 32
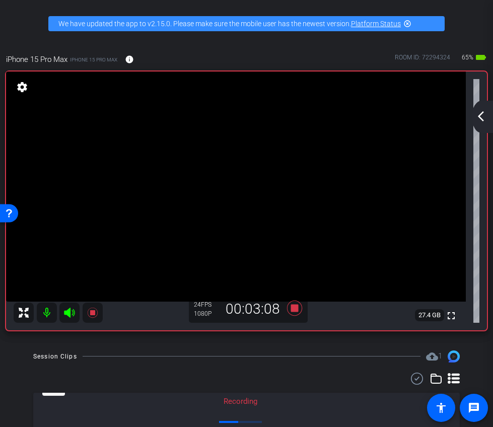
click at [479, 122] on mat-icon "arrow_back_ios_new" at bounding box center [480, 116] width 12 height 12
click at [479, 122] on div "arrow_back Hewlett Packard Enterprise x CIeloIT - Edge DL145 with Cielovision -…" at bounding box center [246, 213] width 493 height 427
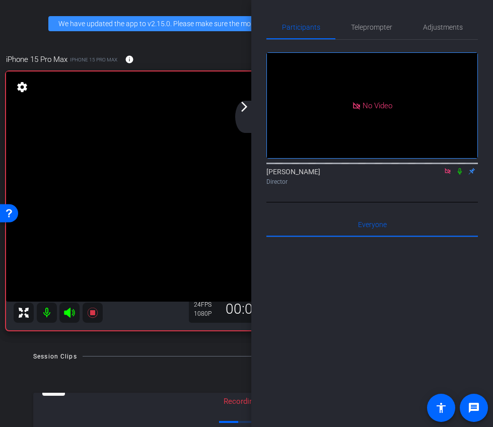
click at [243, 106] on mat-icon "arrow_forward_ios" at bounding box center [244, 107] width 12 height 12
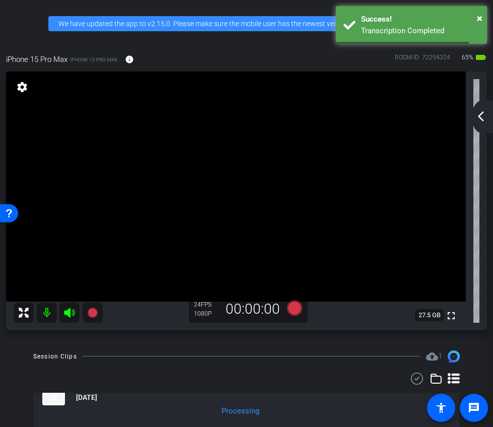
click at [483, 115] on mat-icon "arrow_back_ios_new" at bounding box center [480, 116] width 12 height 12
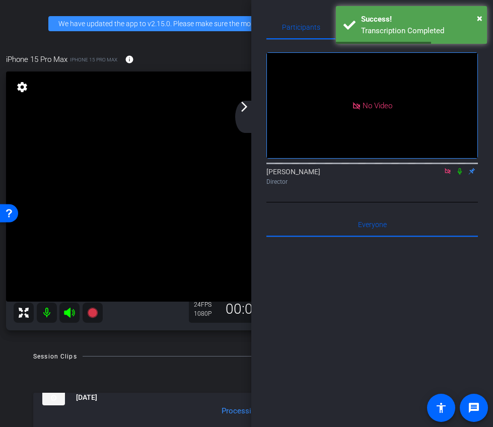
click at [239, 115] on div "arrow_back_ios_new arrow_forward_ios" at bounding box center [245, 117] width 21 height 32
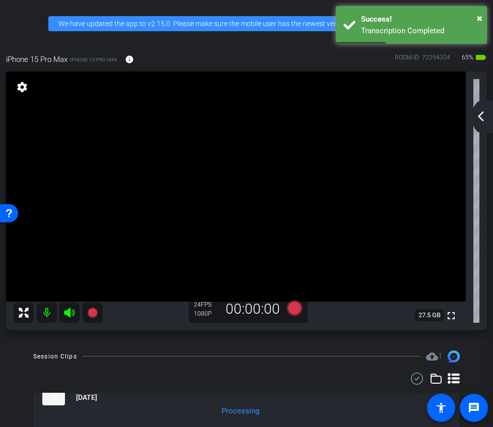
click at [298, 317] on div "24 FPS 1080P 00:00:00" at bounding box center [248, 308] width 119 height 27
click at [294, 309] on icon at bounding box center [293, 307] width 15 height 15
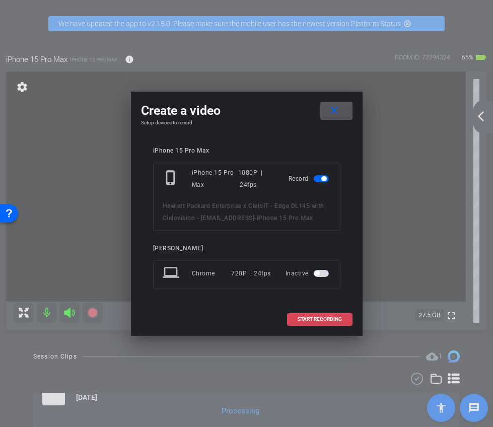
click at [318, 318] on span "START RECORDING" at bounding box center [319, 318] width 44 height 5
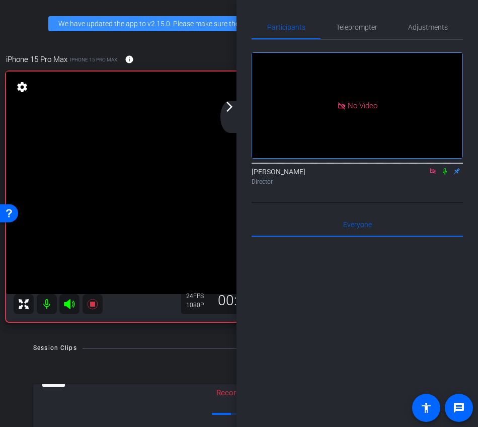
click at [231, 109] on mat-icon "arrow_forward_ios" at bounding box center [229, 107] width 12 height 12
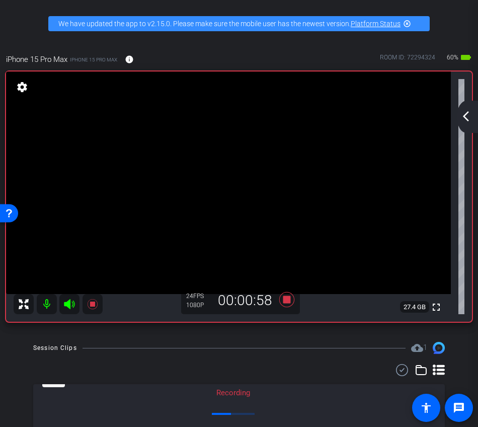
click at [469, 118] on mat-icon "arrow_back_ios_new" at bounding box center [466, 116] width 12 height 12
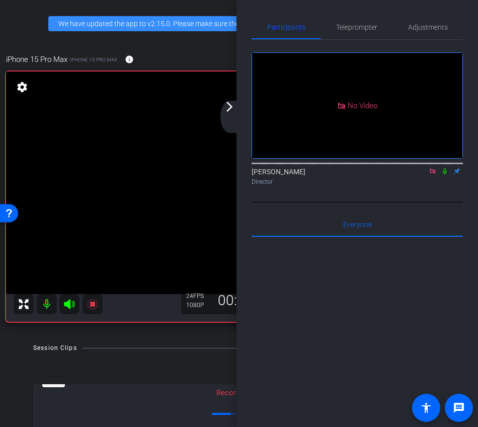
click at [445, 175] on icon at bounding box center [445, 171] width 8 height 7
click at [444, 175] on icon at bounding box center [445, 171] width 8 height 7
click at [447, 175] on icon at bounding box center [445, 171] width 8 height 7
click at [445, 175] on icon at bounding box center [445, 171] width 8 height 7
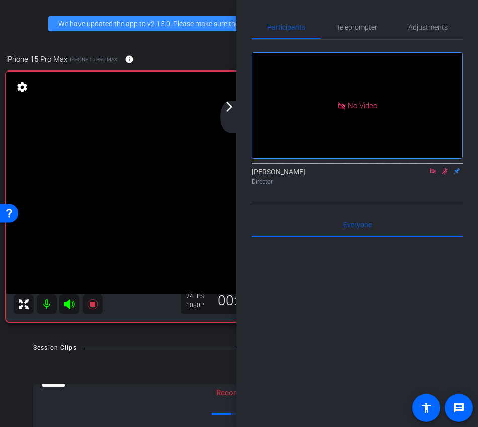
click at [446, 175] on icon at bounding box center [445, 171] width 8 height 7
click at [444, 175] on icon at bounding box center [445, 171] width 8 height 7
click at [437, 176] on mat-icon at bounding box center [433, 171] width 12 height 9
click at [233, 122] on div "arrow_back_ios_new arrow_forward_ios" at bounding box center [230, 117] width 21 height 32
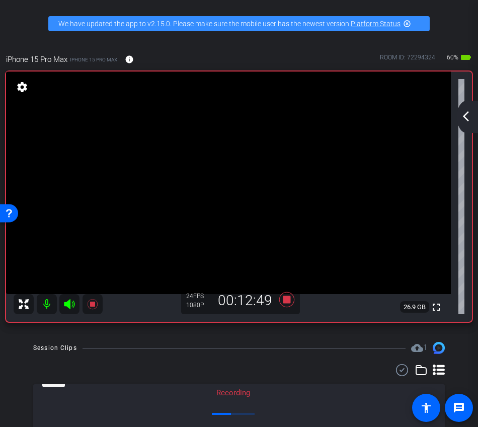
click at [292, 306] on icon at bounding box center [287, 299] width 24 height 18
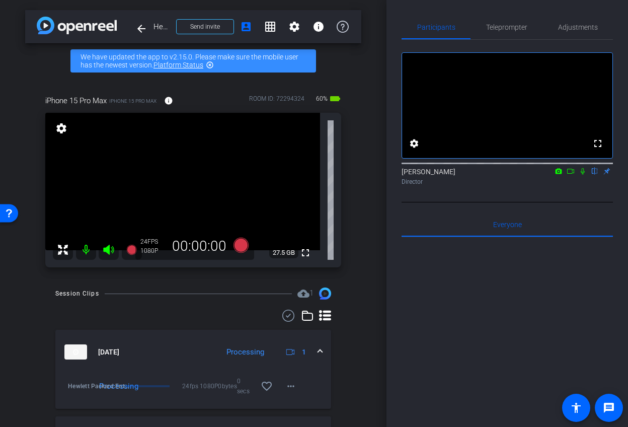
click at [573, 175] on icon at bounding box center [571, 171] width 8 height 7
click at [594, 175] on icon at bounding box center [595, 171] width 4 height 7
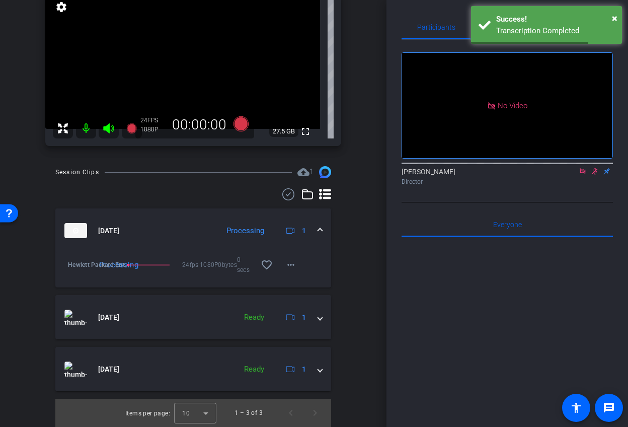
scroll to position [135, 0]
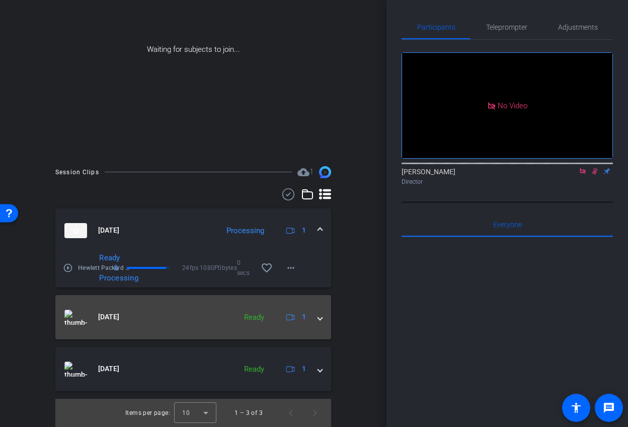
click at [320, 313] on span at bounding box center [320, 316] width 4 height 11
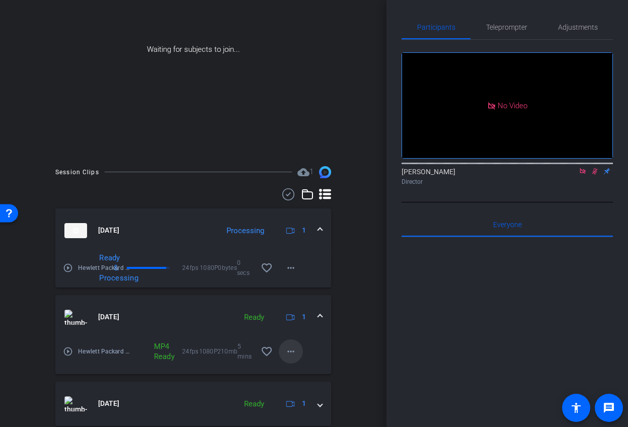
click at [296, 356] on span at bounding box center [291, 351] width 24 height 24
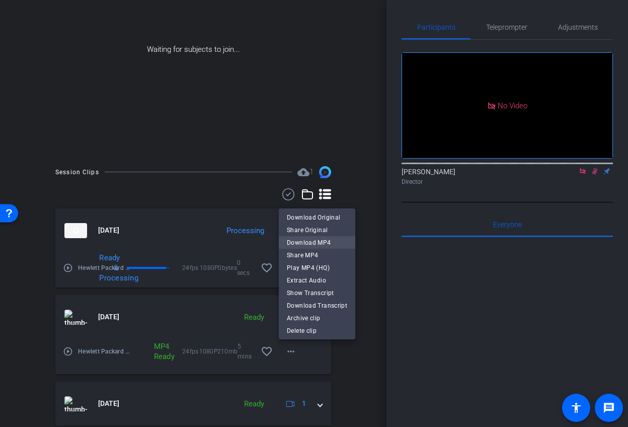
click at [332, 240] on span "Download MP4" at bounding box center [317, 242] width 60 height 12
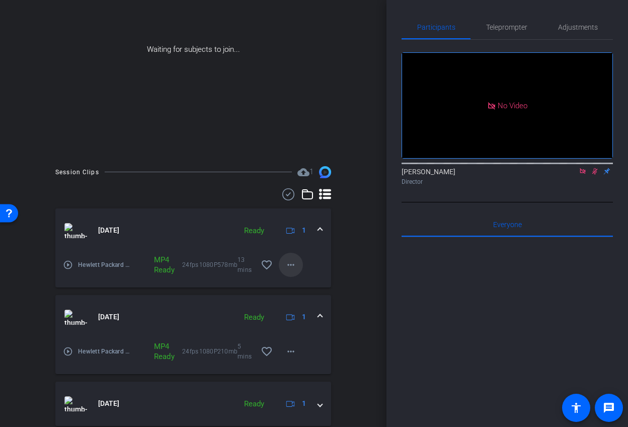
click at [296, 273] on span at bounding box center [291, 265] width 24 height 24
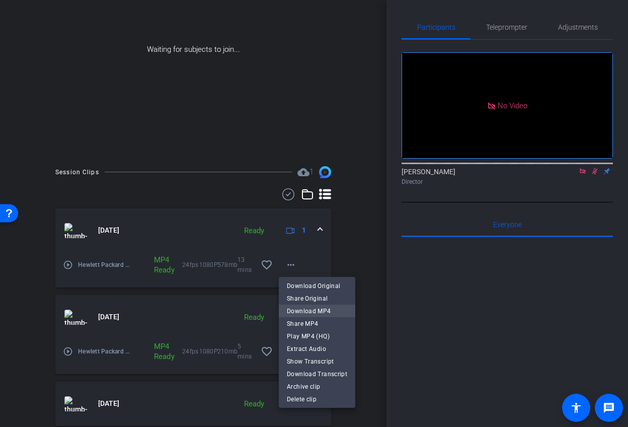
click at [332, 309] on span "Download MP4" at bounding box center [317, 311] width 60 height 12
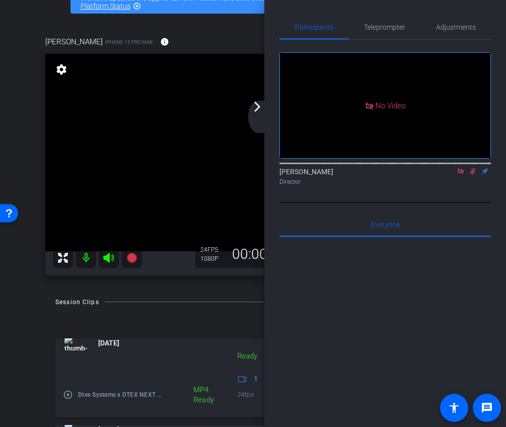
scroll to position [104, 0]
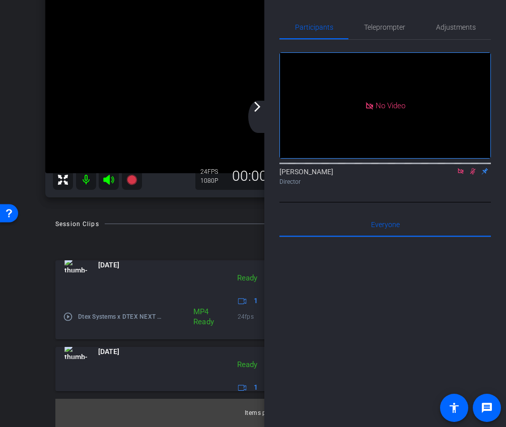
click at [257, 124] on div "arrow_back_ios_new arrow_forward_ios" at bounding box center [258, 117] width 21 height 32
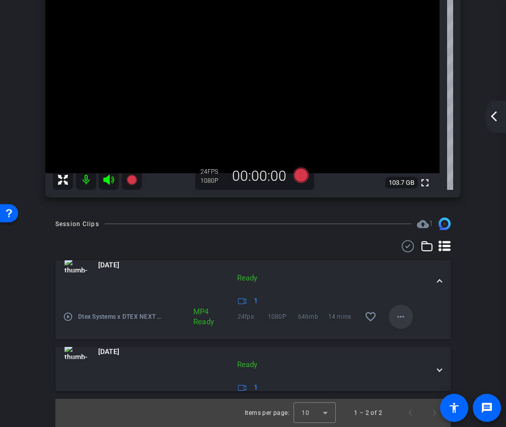
click at [404, 320] on mat-icon "more_horiz" at bounding box center [400, 316] width 12 height 12
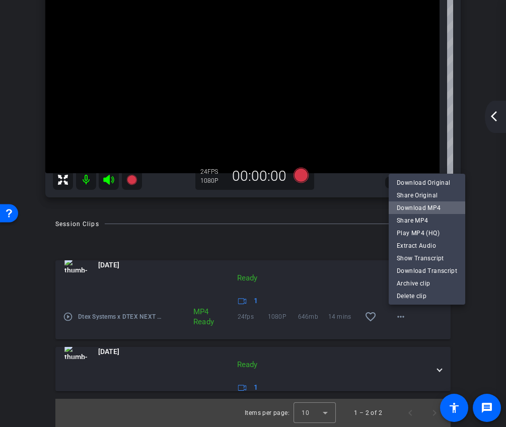
click at [432, 205] on span "Download MP4" at bounding box center [426, 207] width 60 height 12
